Goal: Transaction & Acquisition: Purchase product/service

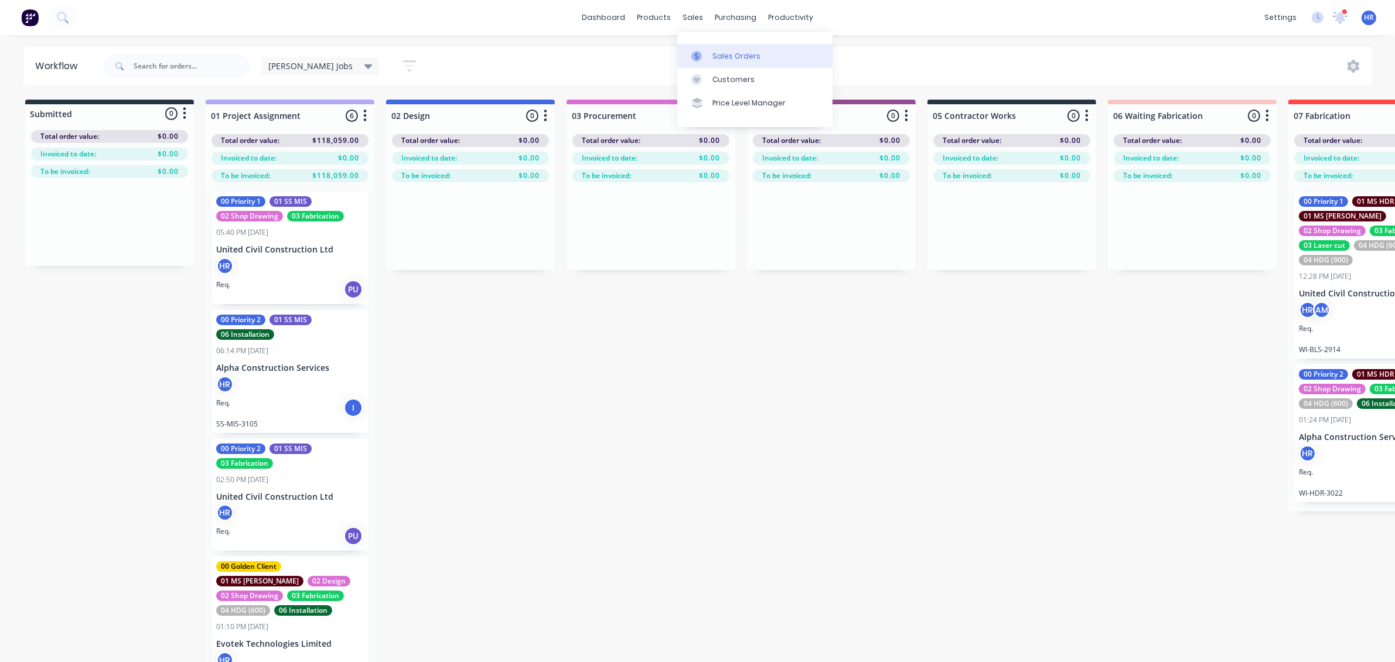
click at [459, 56] on link "Sales Orders" at bounding box center [754, 55] width 155 height 23
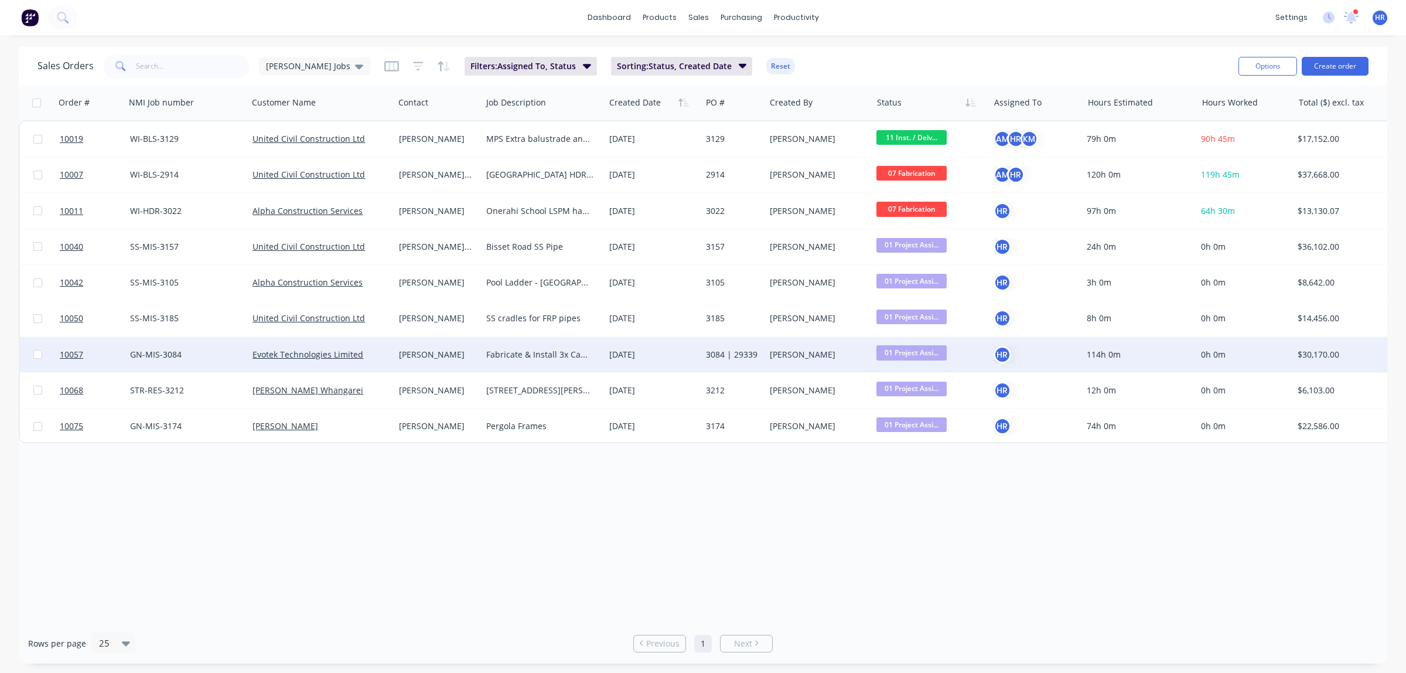
click at [422, 156] on div "[PERSON_NAME]" at bounding box center [436, 355] width 74 height 12
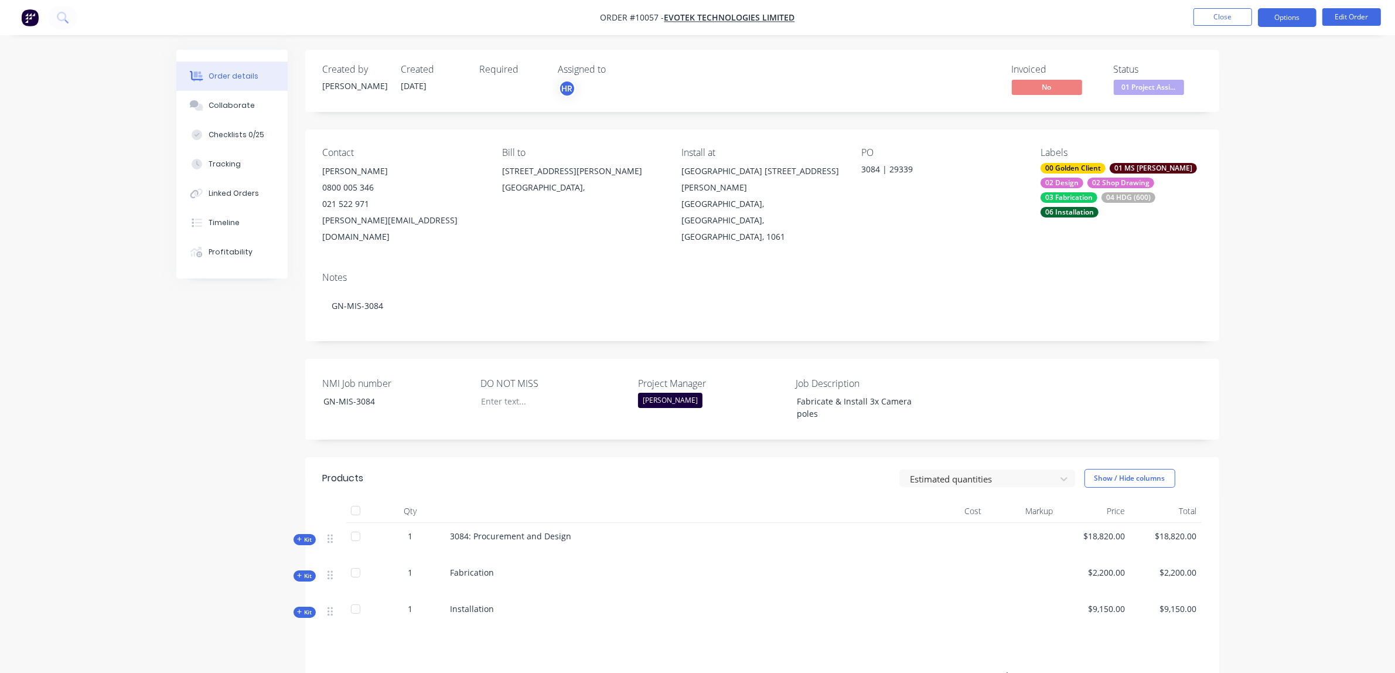
click at [459, 13] on button "Options" at bounding box center [1287, 17] width 59 height 19
click at [459, 156] on div "Purchase Products" at bounding box center [1252, 211] width 108 height 17
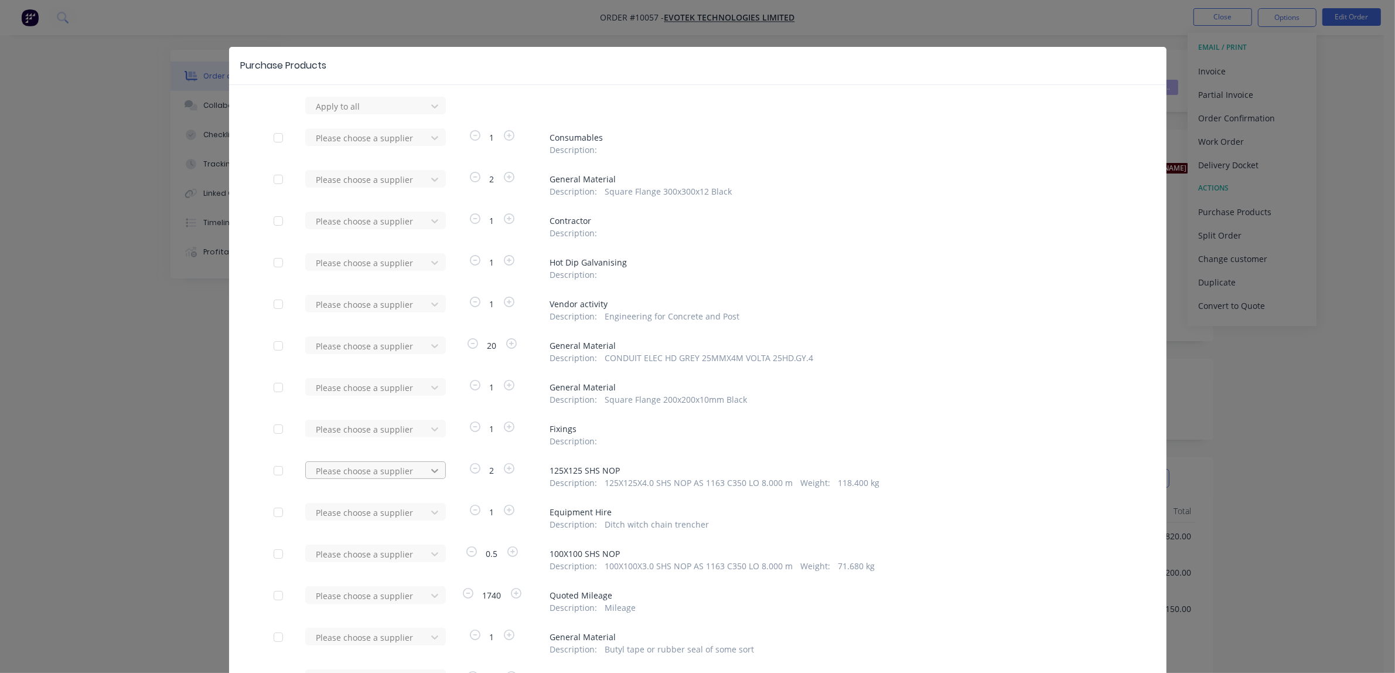
click at [429, 156] on icon at bounding box center [435, 471] width 12 height 12
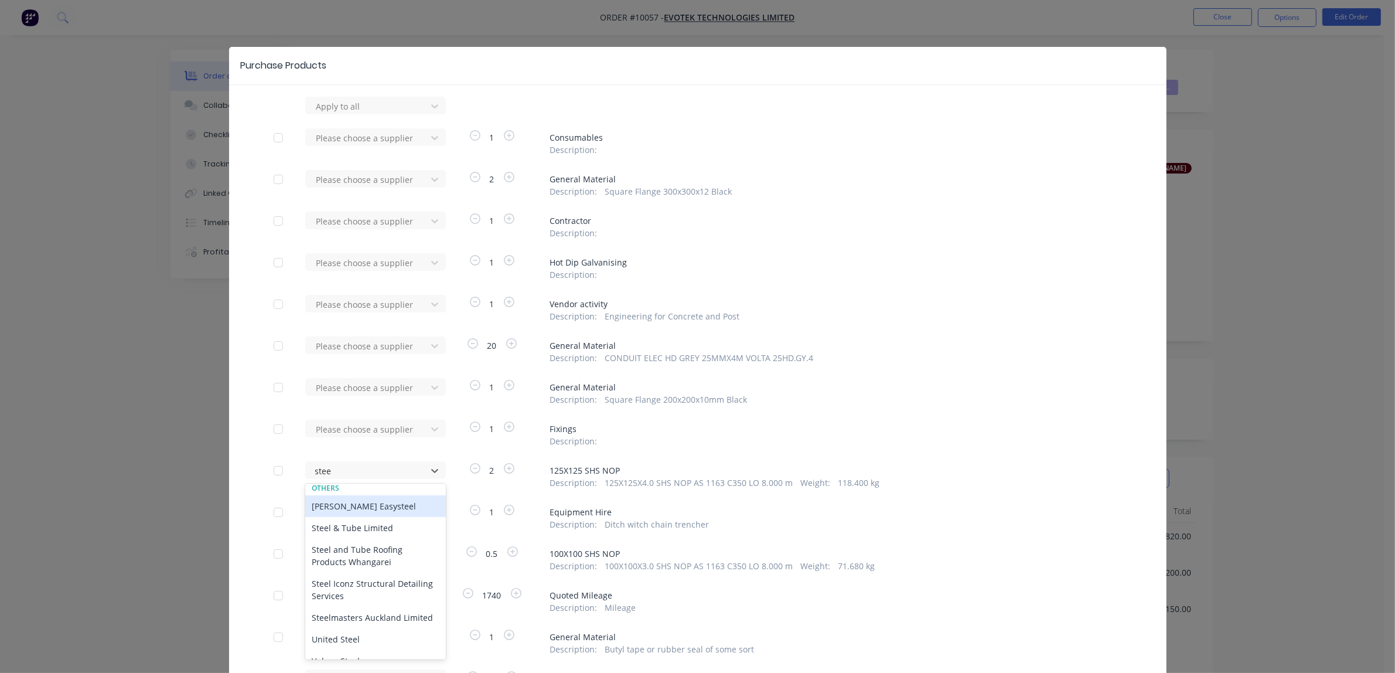
type input "steel"
click at [373, 156] on div "Steel & Tube Limited" at bounding box center [375, 528] width 141 height 22
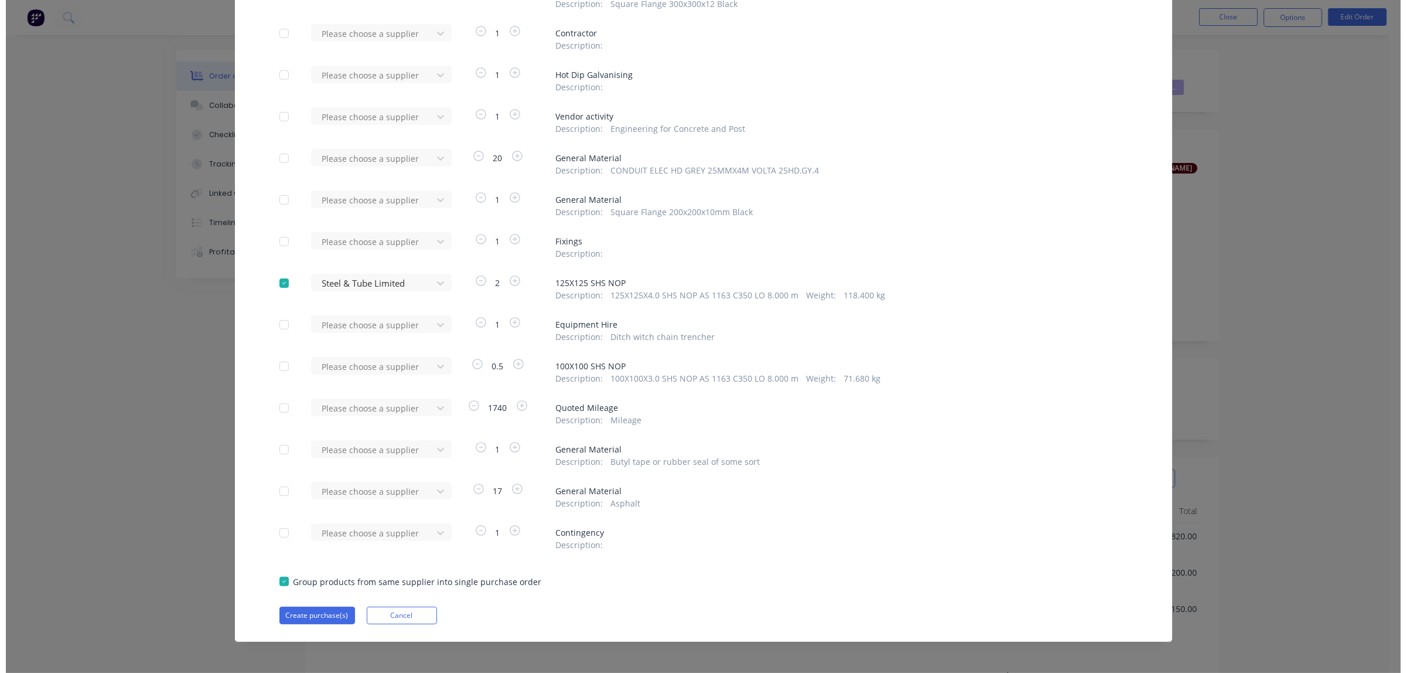
scroll to position [189, 0]
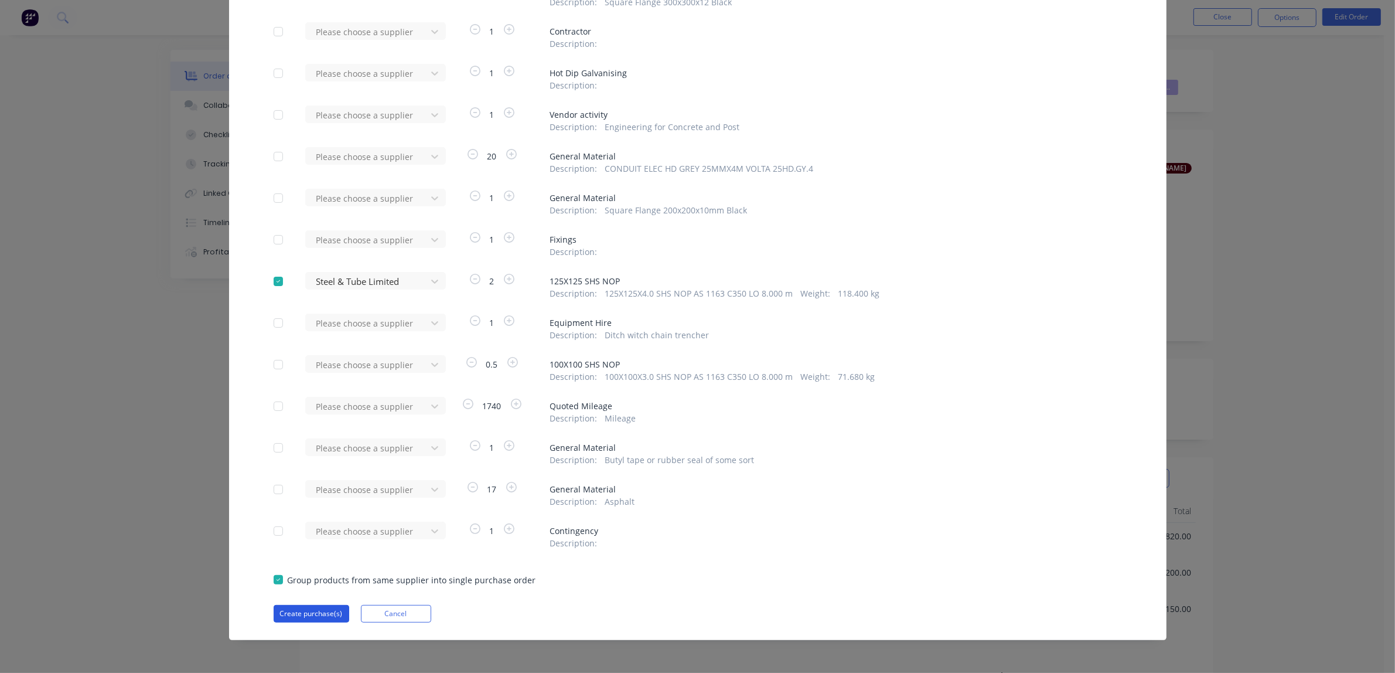
click at [327, 156] on button "Create purchase(s)" at bounding box center [312, 614] width 76 height 18
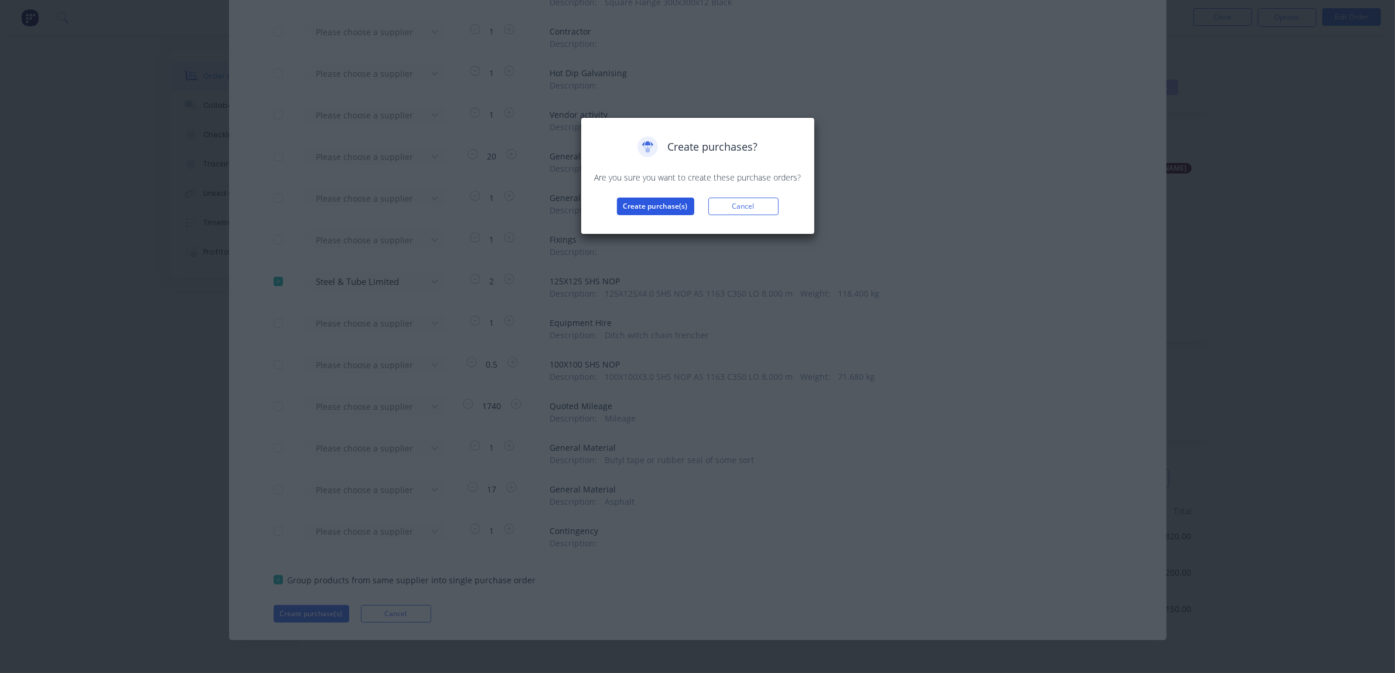
click at [459, 156] on button "Create purchase(s)" at bounding box center [655, 206] width 77 height 18
click at [459, 156] on button "View purchase(s)" at bounding box center [656, 225] width 70 height 18
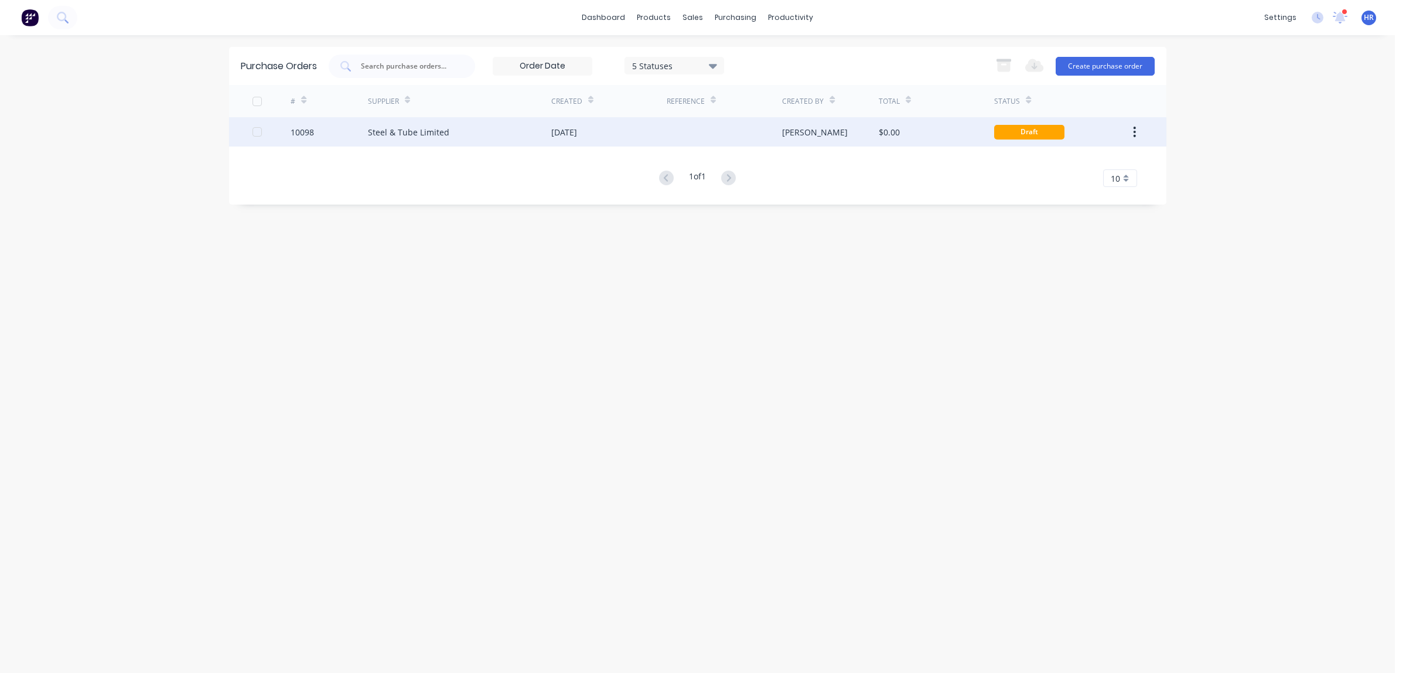
click at [459, 132] on div "Draft" at bounding box center [1029, 132] width 70 height 15
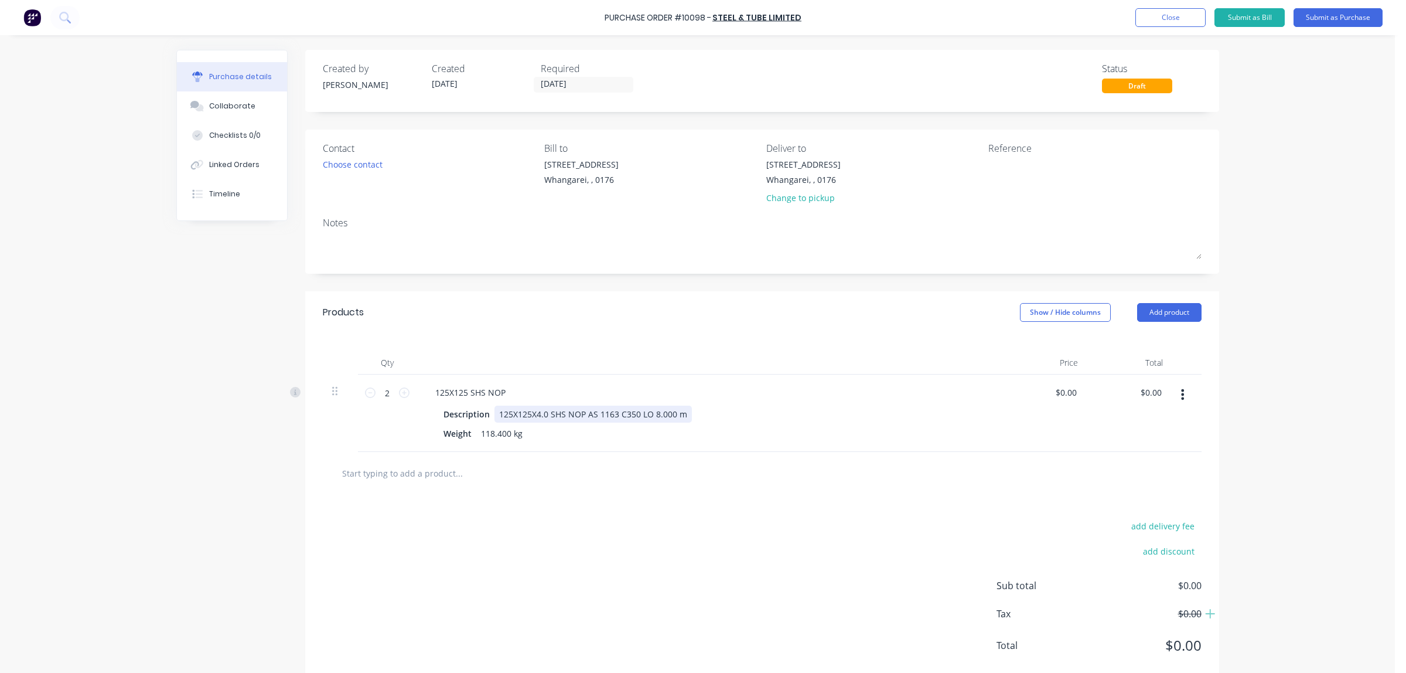
click at [459, 156] on div "125X125X4.0 SHS NOP AS 1163 C350 LO 8.000 m" at bounding box center [593, 413] width 197 height 17
drag, startPoint x: 611, startPoint y: 414, endPoint x: 557, endPoint y: 413, distance: 53.3
click at [459, 156] on div "125X125X5.0 SHS NOP AS 1163 C350 LO 8.000 m" at bounding box center [593, 413] width 197 height 17
click at [459, 156] on div "118.400 kg" at bounding box center [501, 433] width 51 height 17
click at [459, 156] on div at bounding box center [762, 473] width 879 height 43
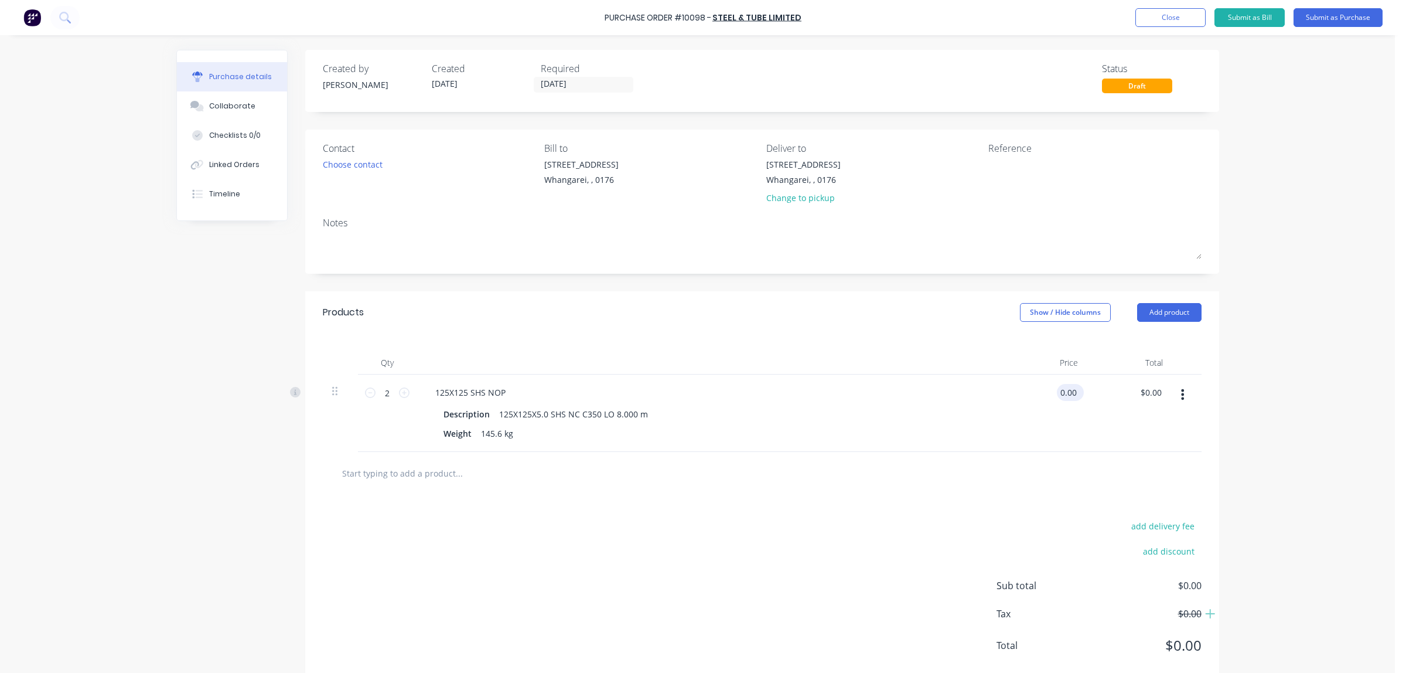
click at [459, 156] on input "0.00" at bounding box center [1068, 392] width 22 height 17
drag, startPoint x: 1054, startPoint y: 388, endPoint x: 1100, endPoint y: 390, distance: 46.9
click at [459, 156] on div "2 2 125X125 SHS NOP Description 125X125X5.0 SHS NC C350 LO 8.000 m Weight 145.6…" at bounding box center [762, 412] width 879 height 77
type input "$298.48"
type input "$596.96"
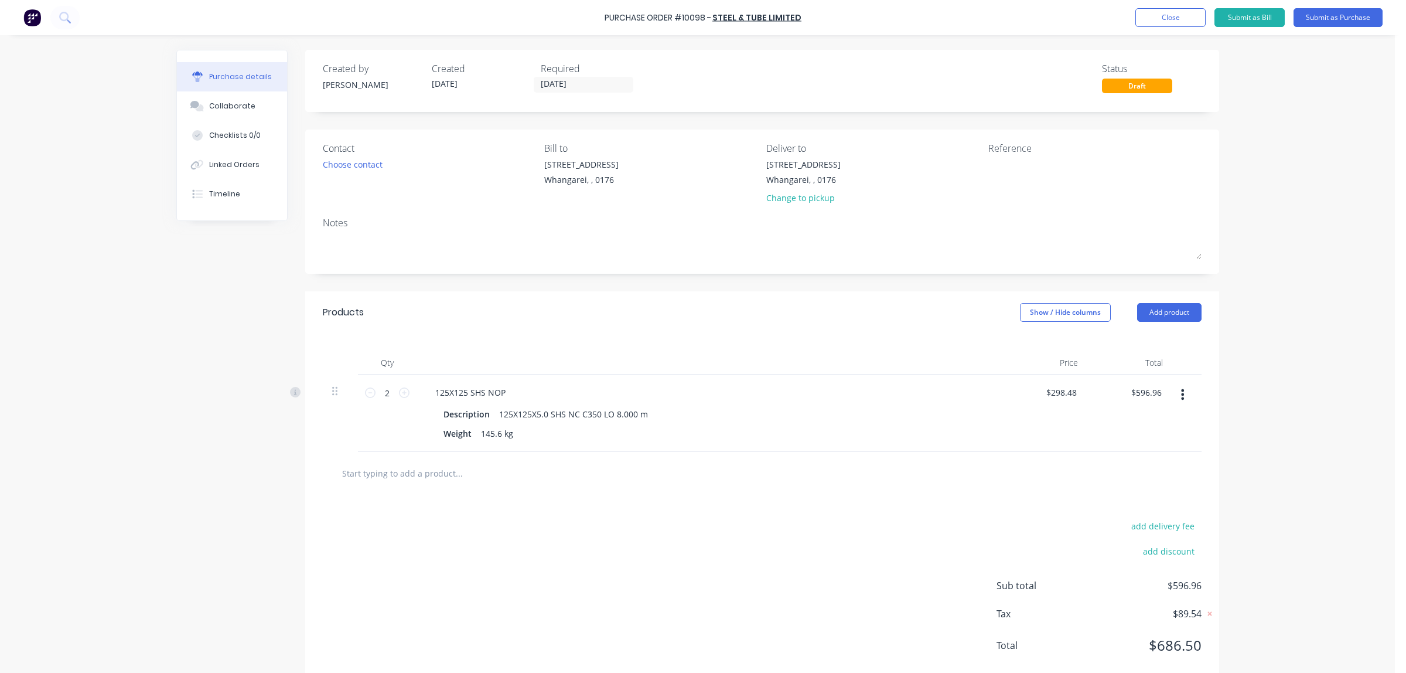
click at [459, 156] on div "add delivery fee add discount Sub total $596.96 Tax $89.54 Total $686.50" at bounding box center [762, 591] width 914 height 193
click at [459, 16] on button "Submit as Purchase" at bounding box center [1338, 17] width 89 height 19
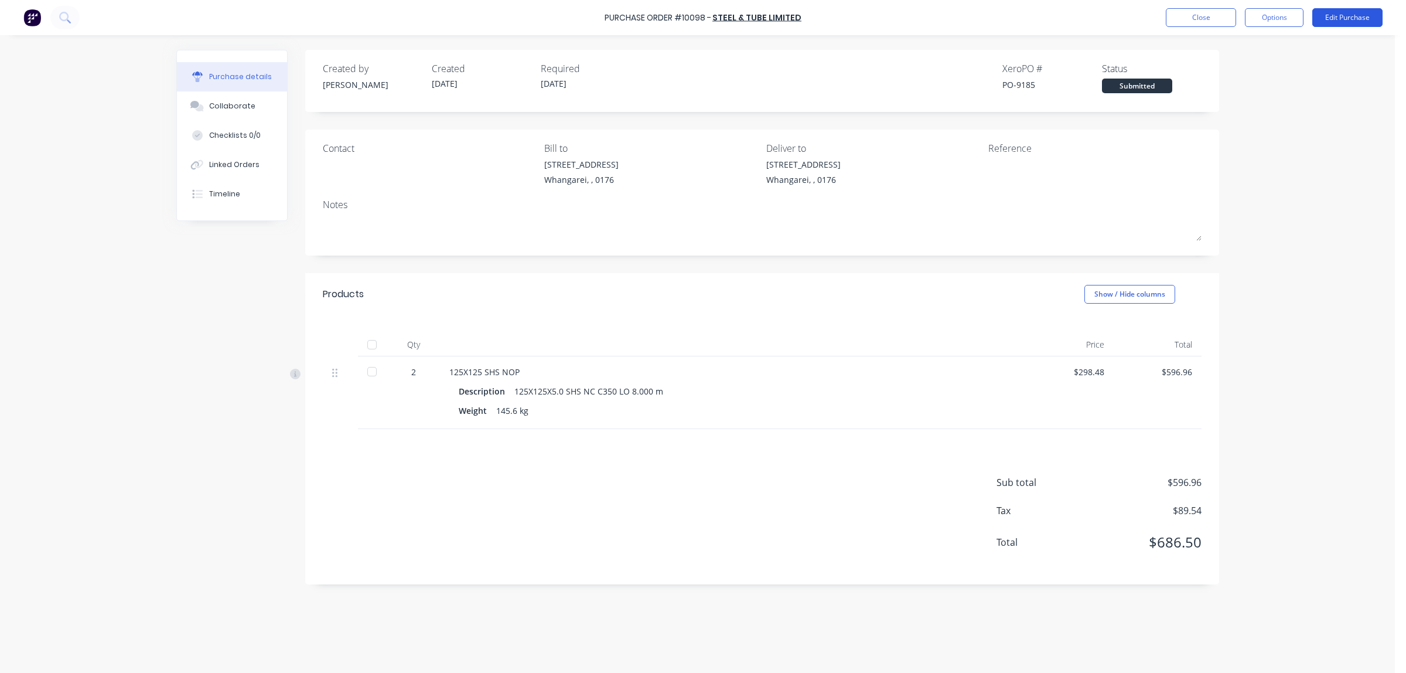
click at [459, 22] on button "Edit Purchase" at bounding box center [1348, 17] width 70 height 19
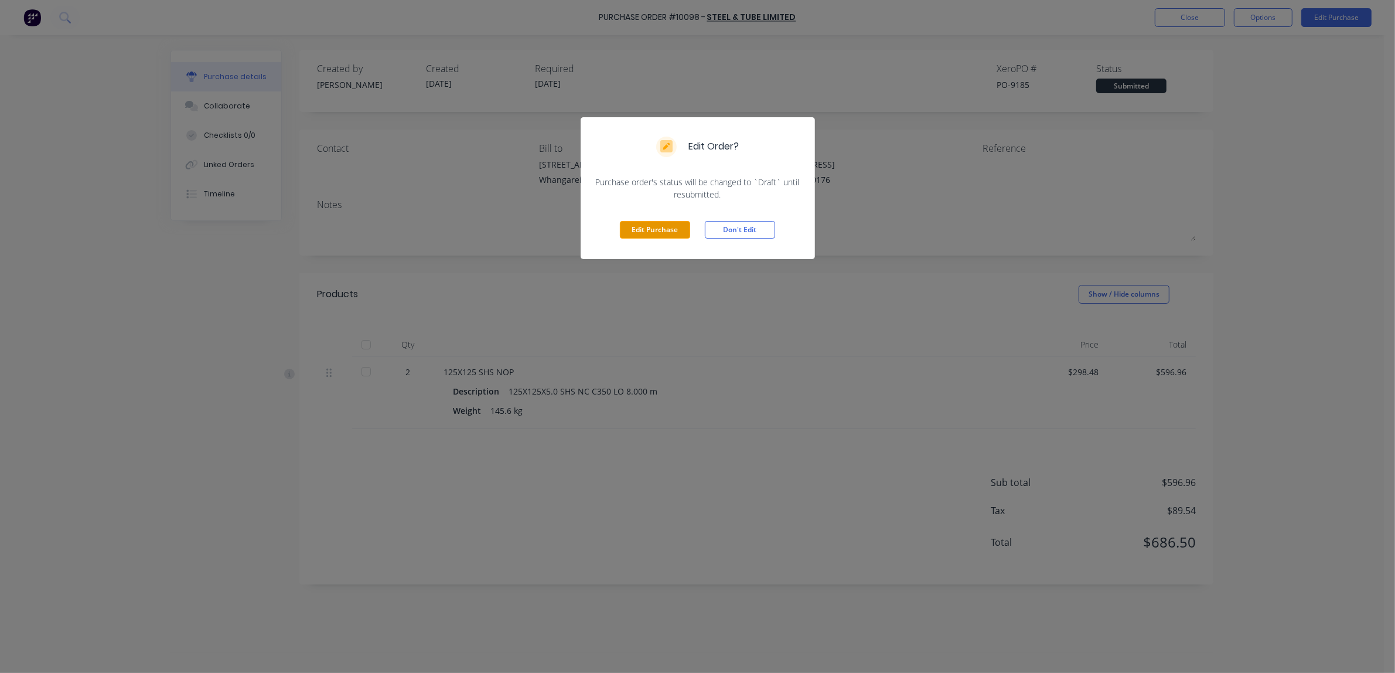
click at [459, 156] on button "Edit Purchase" at bounding box center [655, 230] width 70 height 18
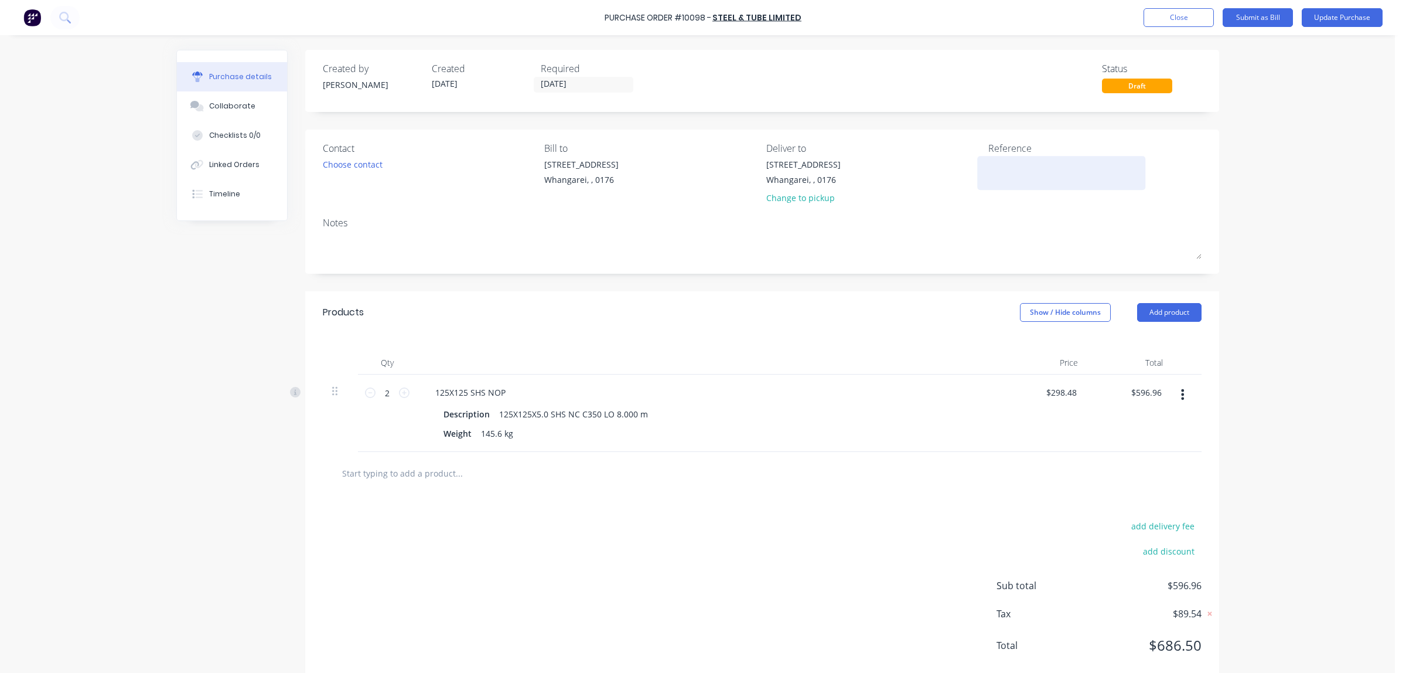
click at [459, 156] on textarea at bounding box center [1062, 171] width 146 height 26
type textarea "3084"
type textarea "x"
type textarea "3084"
click at [347, 156] on div "Choose contact" at bounding box center [353, 164] width 60 height 12
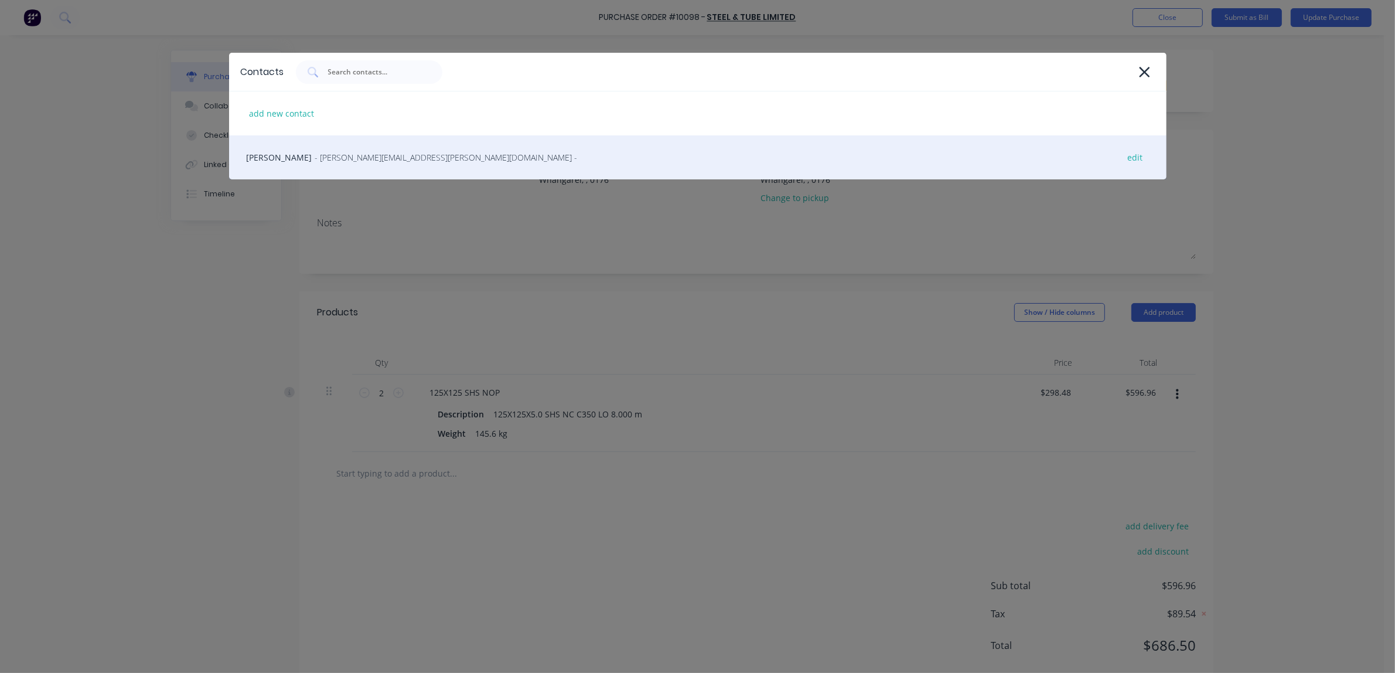
click at [352, 156] on span "- [PERSON_NAME][EMAIL_ADDRESS][PERSON_NAME][DOMAIN_NAME] -" at bounding box center [446, 157] width 263 height 12
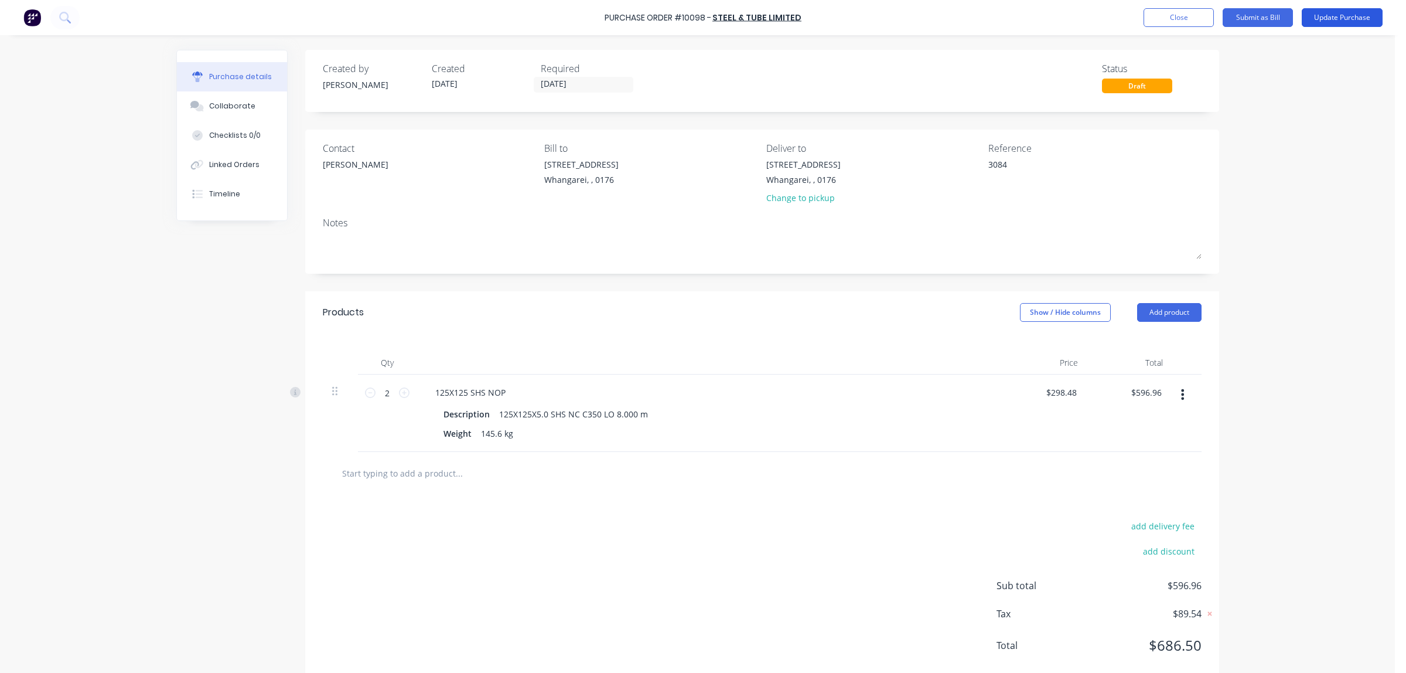
click at [459, 18] on button "Update Purchase" at bounding box center [1342, 17] width 81 height 19
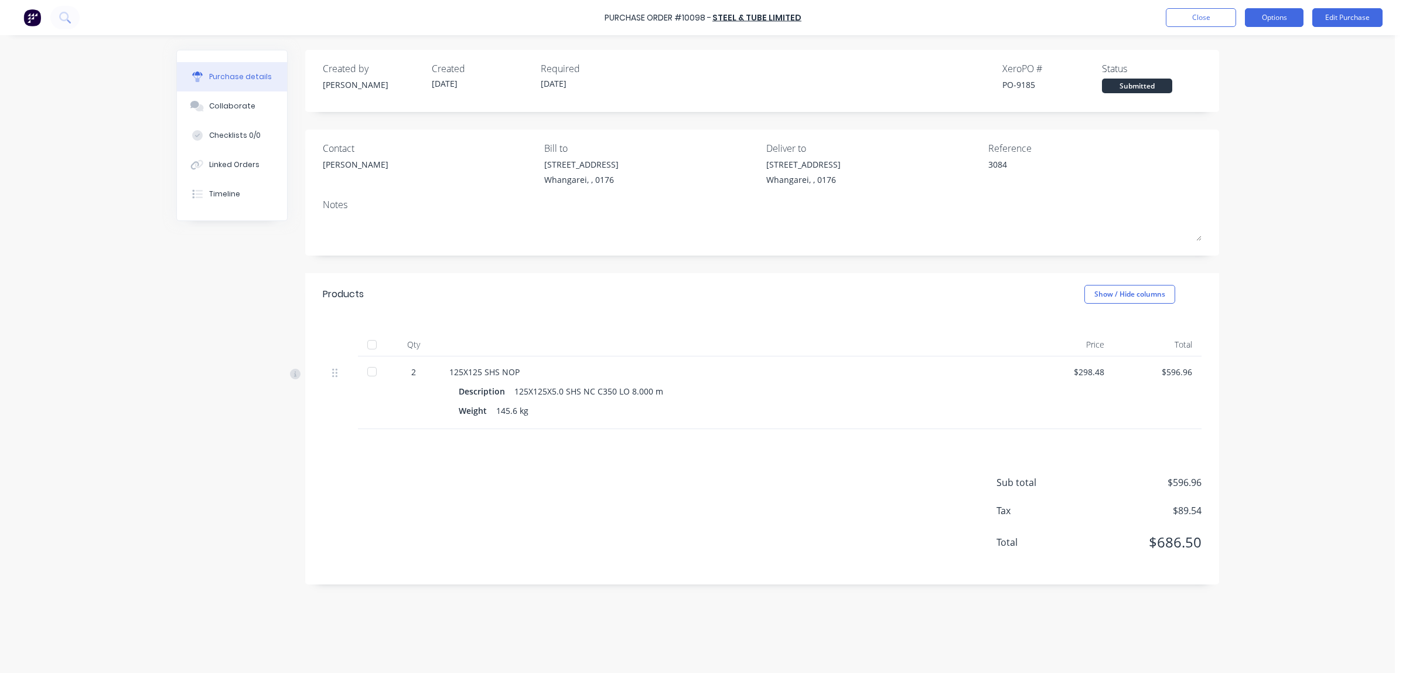
click at [459, 11] on button "Options" at bounding box center [1274, 17] width 59 height 19
click at [459, 49] on div "Print / Email" at bounding box center [1248, 47] width 90 height 17
click at [459, 73] on div "With pricing" at bounding box center [1248, 71] width 90 height 17
type textarea "x"
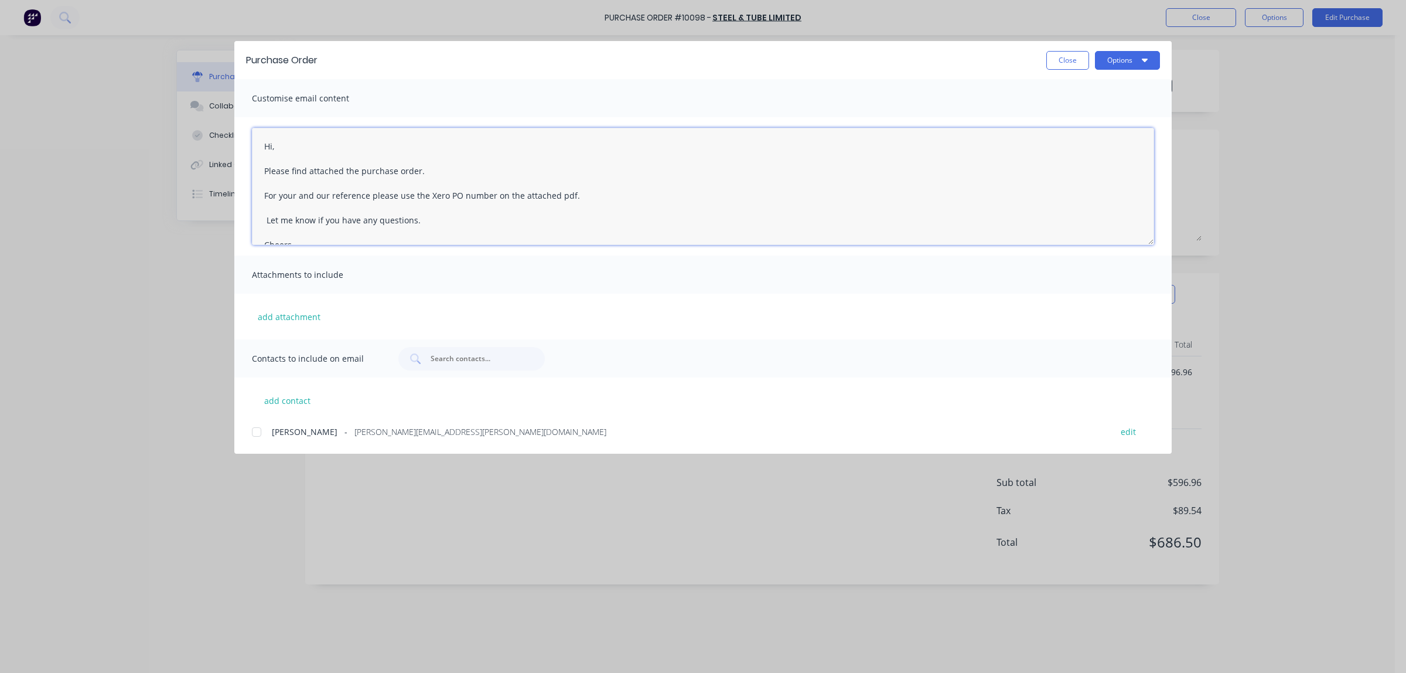
click at [277, 148] on textarea "Hi, Please find attached the purchase order. For your and our reference please …" at bounding box center [703, 186] width 902 height 117
click at [265, 156] on textarea "Hi [PERSON_NAME], Please find attached the purchase order. For your and our ref…" at bounding box center [703, 186] width 902 height 117
click at [294, 156] on textarea "Hi [PERSON_NAME], Please find attached the purchase order. For your and our ref…" at bounding box center [703, 186] width 902 height 117
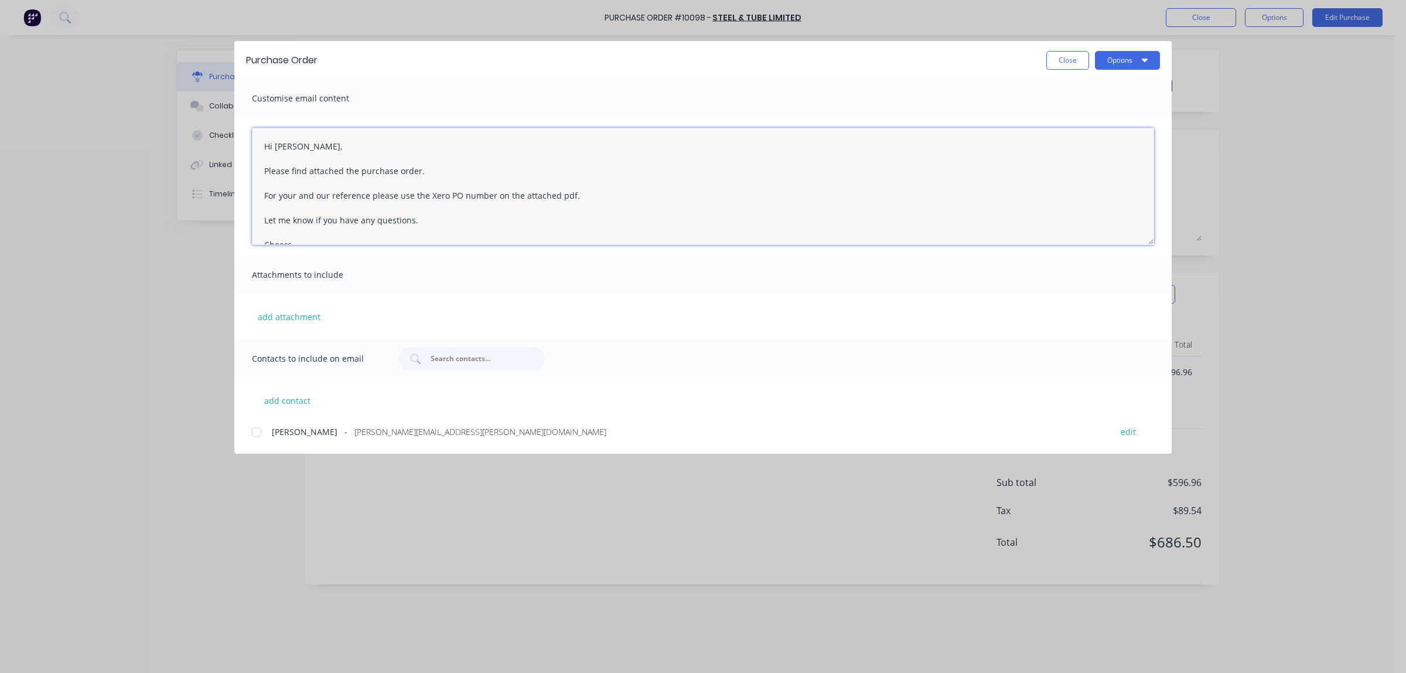
click at [258, 156] on div at bounding box center [256, 431] width 23 height 23
type textarea "Hi [PERSON_NAME], Please find attached the purchase order. For your and our ref…"
click at [459, 59] on button "Options" at bounding box center [1127, 60] width 65 height 19
click at [459, 137] on div "Email" at bounding box center [1104, 136] width 90 height 17
click at [459, 59] on button "Options" at bounding box center [1127, 60] width 65 height 19
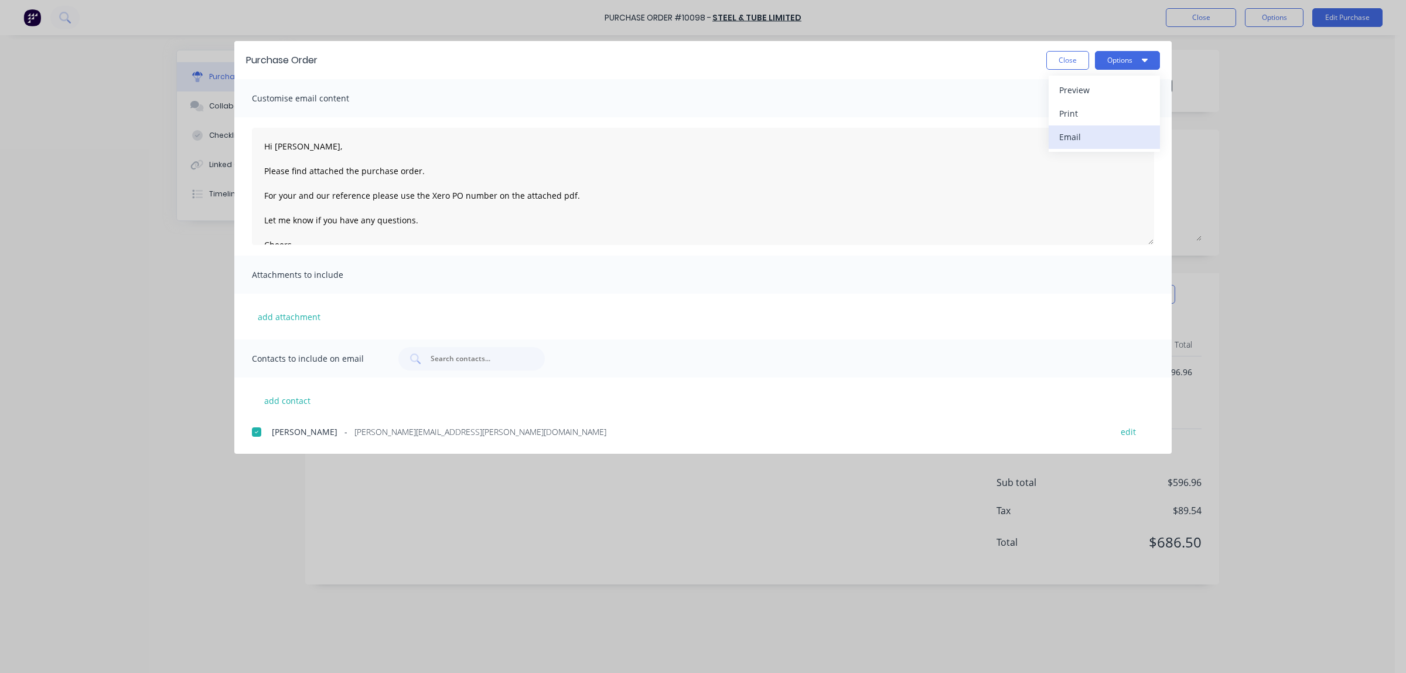
click at [459, 138] on div "Email" at bounding box center [1104, 136] width 90 height 17
click at [459, 53] on button "Close" at bounding box center [1068, 60] width 43 height 19
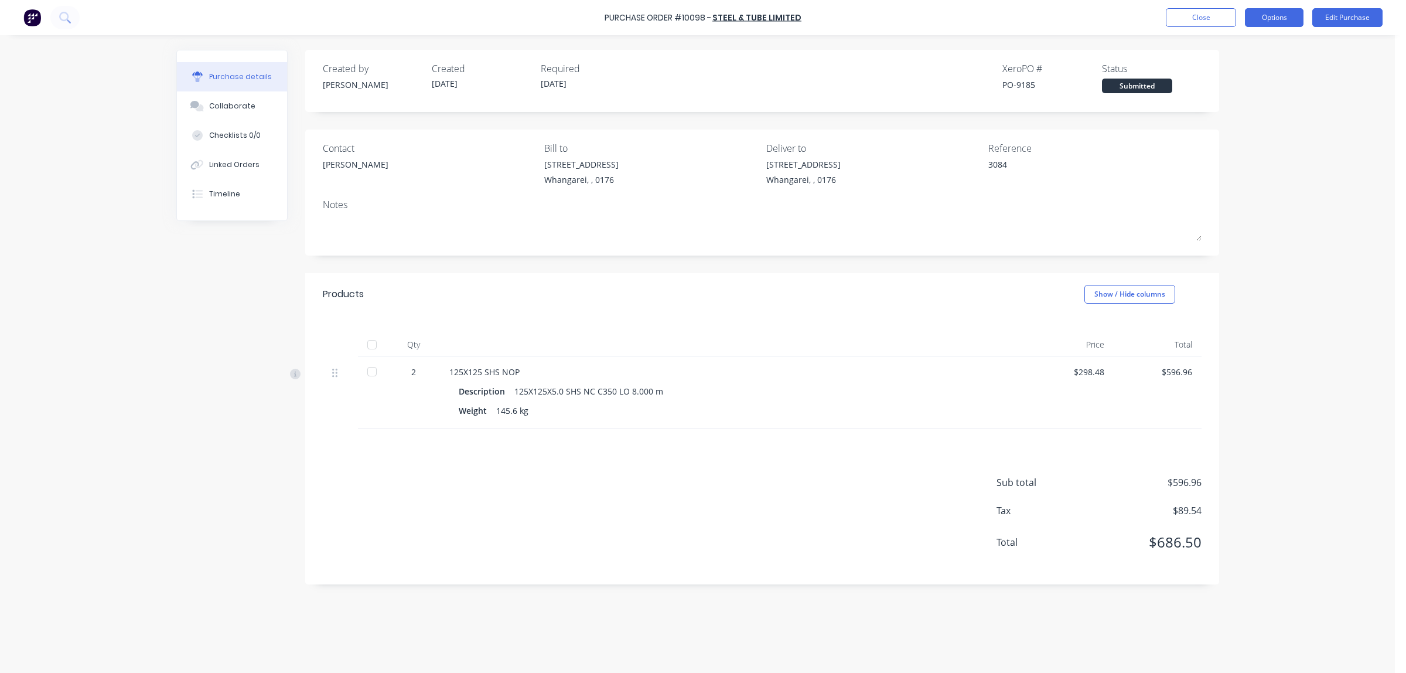
click at [459, 21] on button "Options" at bounding box center [1274, 17] width 59 height 19
click at [459, 46] on div "Print / Email" at bounding box center [1248, 47] width 90 height 17
click at [459, 76] on div "With pricing" at bounding box center [1248, 71] width 90 height 17
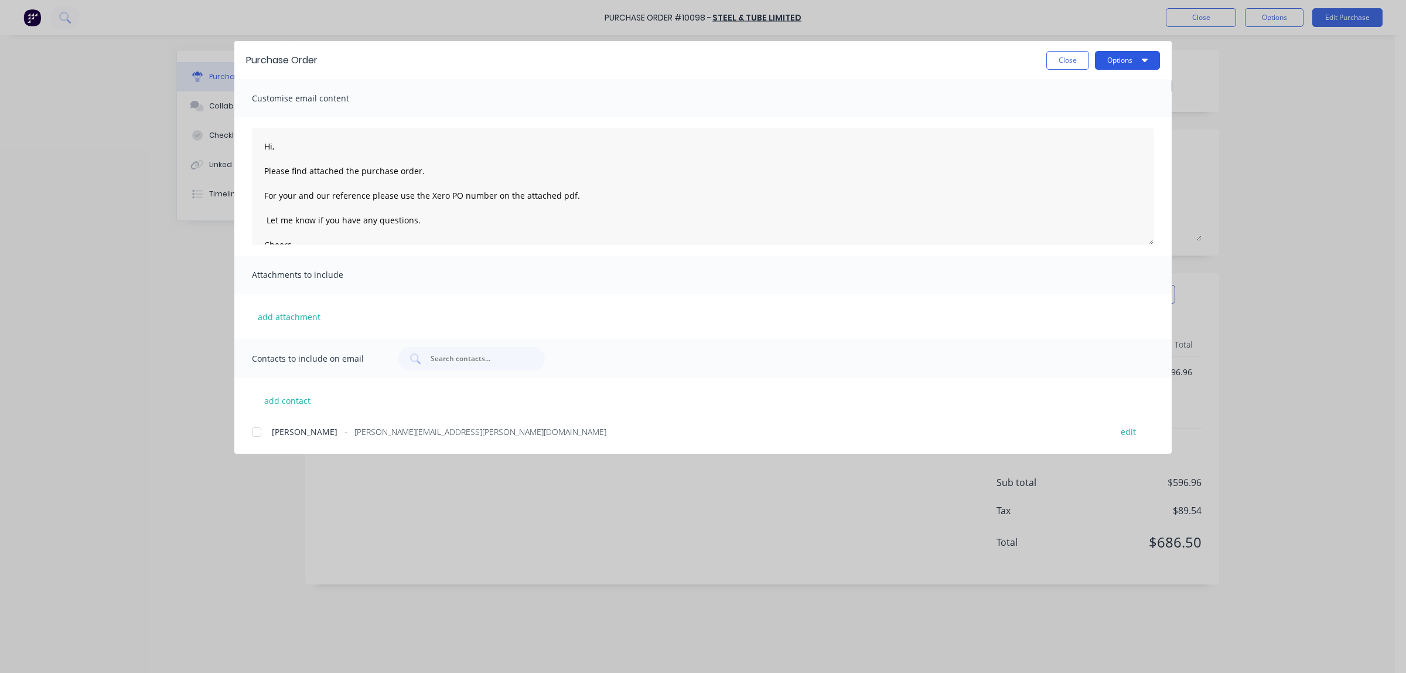
click at [459, 62] on button "Options" at bounding box center [1127, 60] width 65 height 19
click at [254, 156] on div at bounding box center [256, 431] width 23 height 23
click at [459, 59] on button "Options" at bounding box center [1127, 60] width 65 height 19
click at [459, 57] on button "Close" at bounding box center [1068, 60] width 43 height 19
type textarea "x"
